Goal: Task Accomplishment & Management: Complete application form

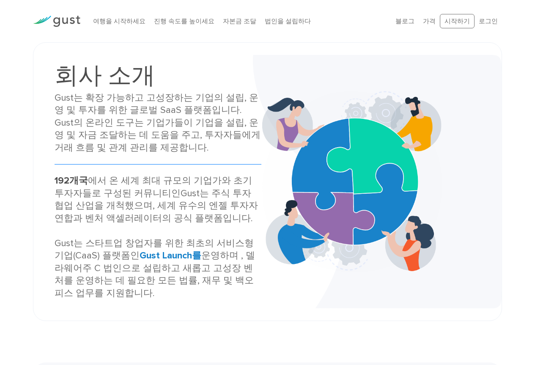
click at [68, 14] on div at bounding box center [57, 21] width 60 height 29
click at [493, 22] on font "로그인" at bounding box center [488, 21] width 19 height 8
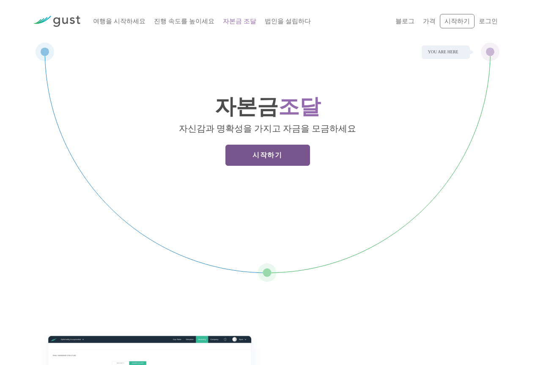
click at [282, 164] on link "시작하기" at bounding box center [268, 155] width 85 height 21
click at [269, 157] on font "시작하기" at bounding box center [268, 155] width 30 height 8
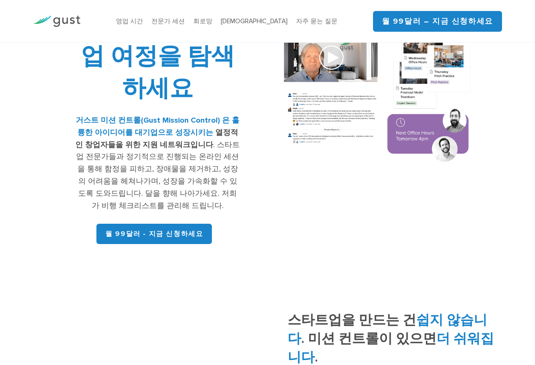
scroll to position [127, 0]
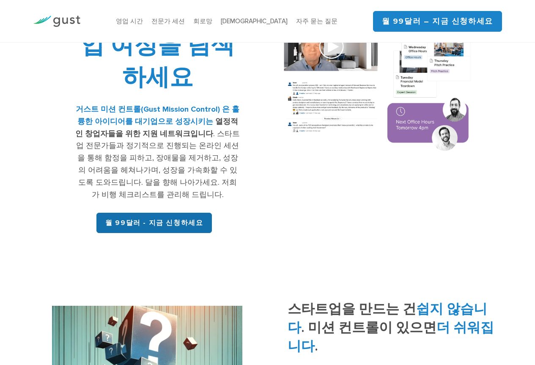
click at [168, 219] on font "월 99달러 - 지금 신청하세요" at bounding box center [154, 223] width 98 height 8
